Goal: Browse casually

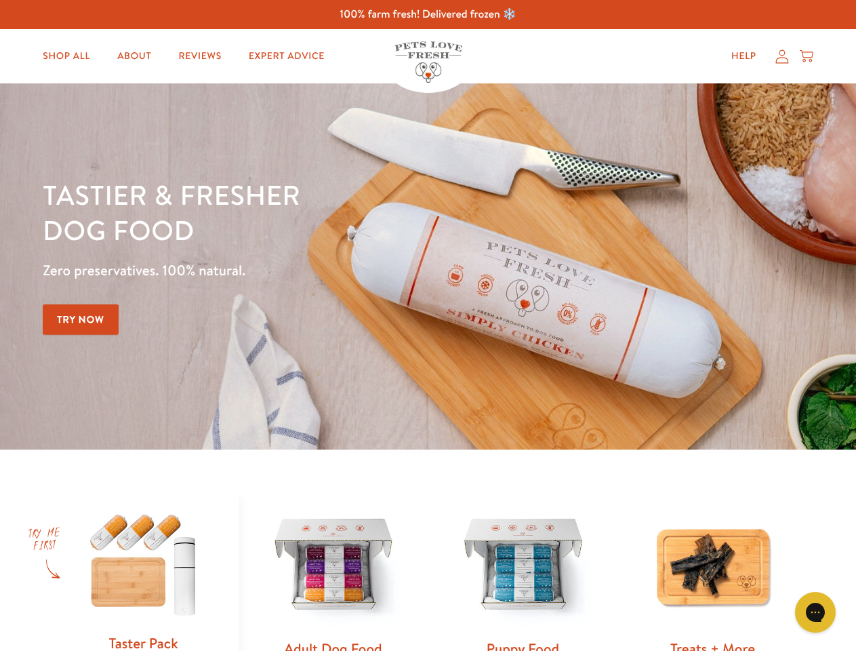
click at [428, 325] on div "Tastier & fresher dog food Zero preservatives. 100% natural. Try Now" at bounding box center [300, 266] width 514 height 179
click at [816, 612] on icon "Gorgias live chat" at bounding box center [815, 611] width 13 height 13
